Goal: Task Accomplishment & Management: Complete application form

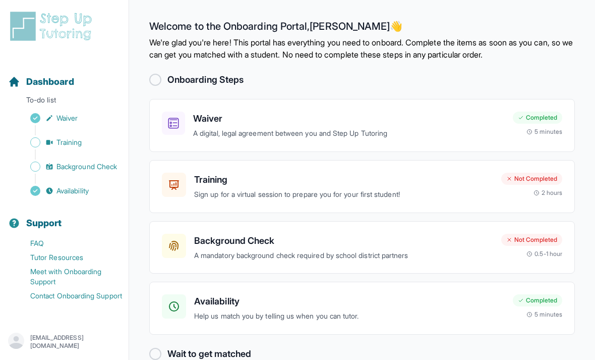
scroll to position [32, 0]
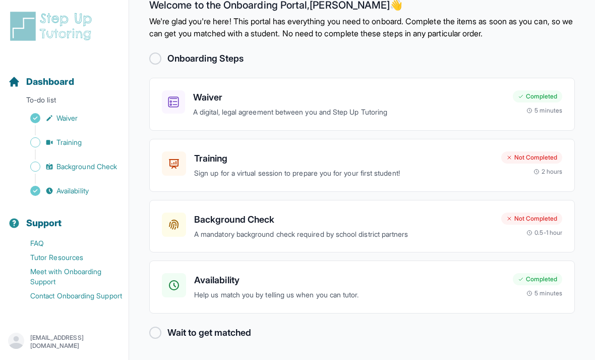
click at [178, 219] on icon at bounding box center [174, 223] width 9 height 9
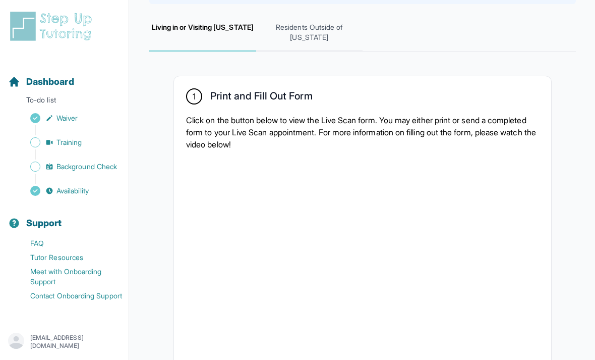
scroll to position [134, 0]
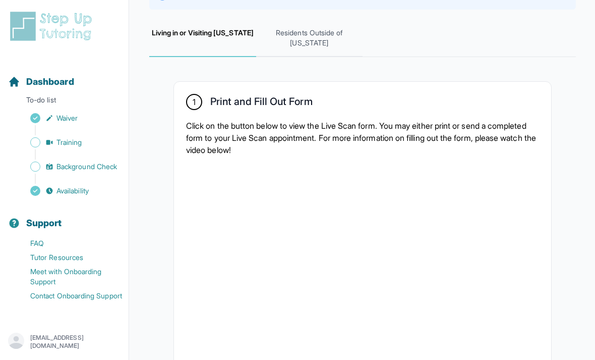
click at [291, 57] on span "Residents Outside of [US_STATE]" at bounding box center [309, 38] width 107 height 37
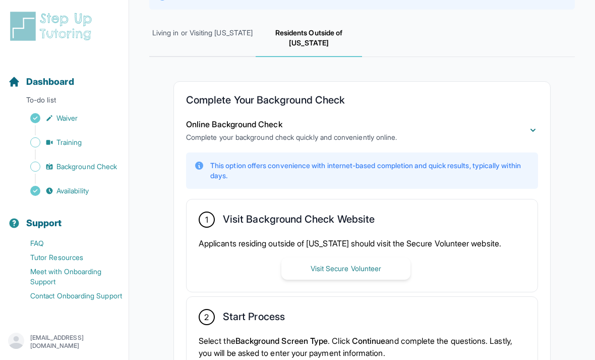
click at [304, 280] on button "Visit Secure Volunteer" at bounding box center [346, 268] width 129 height 22
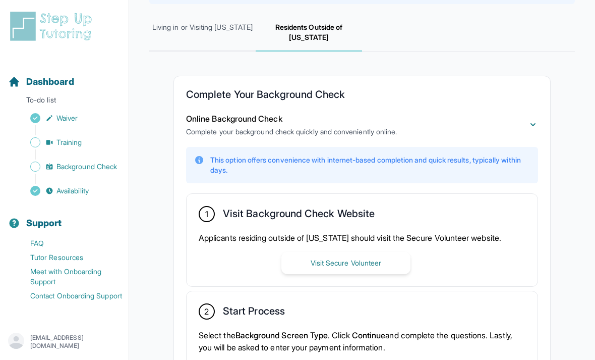
scroll to position [133, 0]
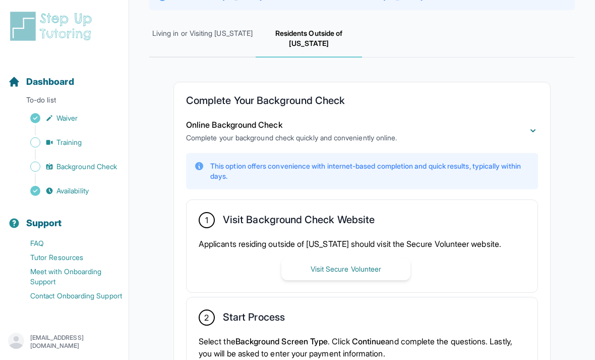
click at [98, 160] on link "Background Check" at bounding box center [68, 166] width 121 height 14
click at [77, 139] on span "Training" at bounding box center [70, 142] width 26 height 10
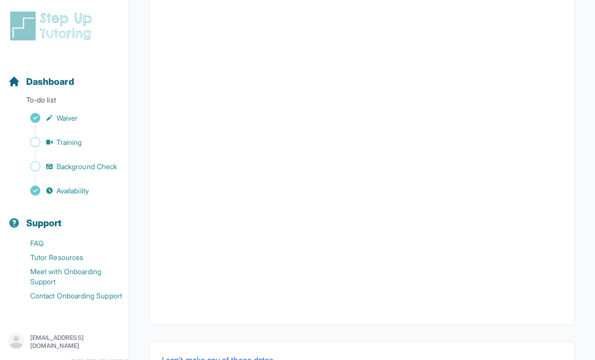
scroll to position [318, 0]
